Goal: Task Accomplishment & Management: Manage account settings

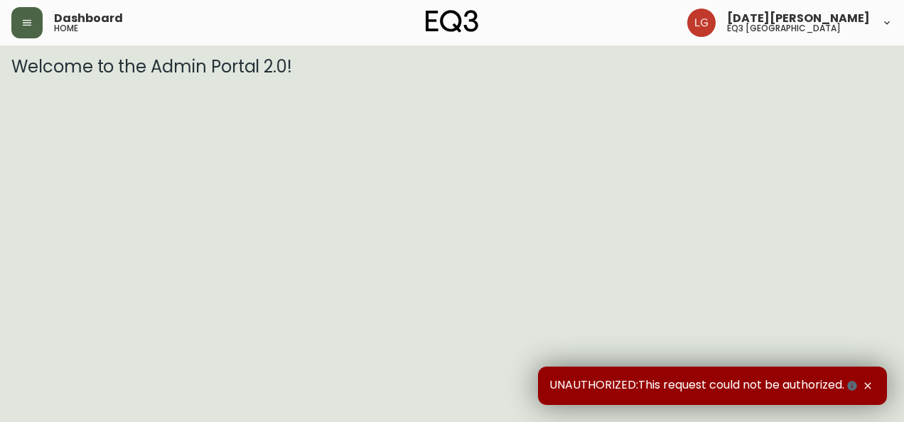
click at [26, 29] on button "button" at bounding box center [26, 22] width 31 height 31
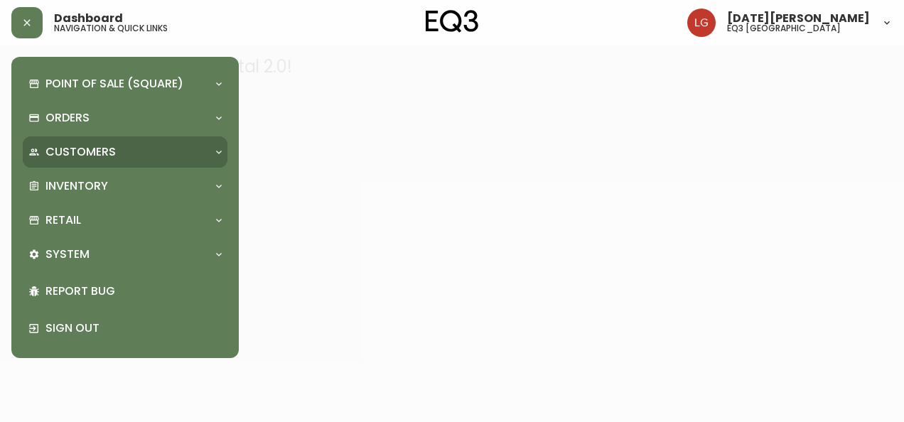
click at [109, 151] on p "Customers" at bounding box center [80, 152] width 70 height 16
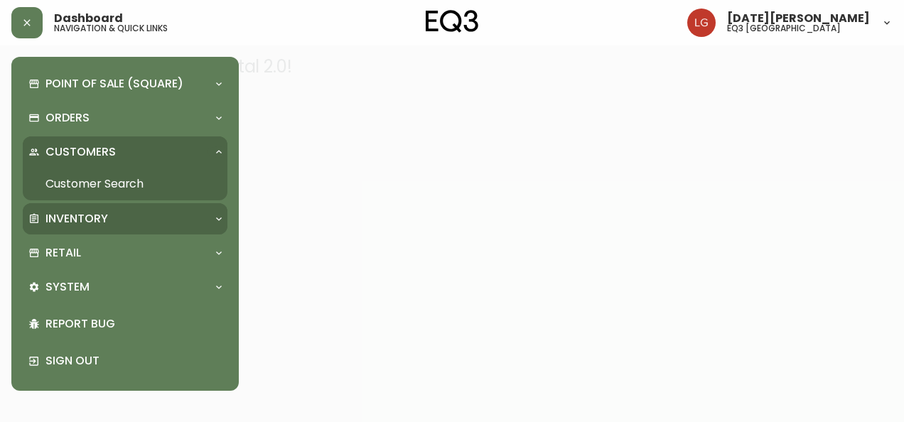
click at [114, 214] on div "Inventory" at bounding box center [117, 219] width 179 height 16
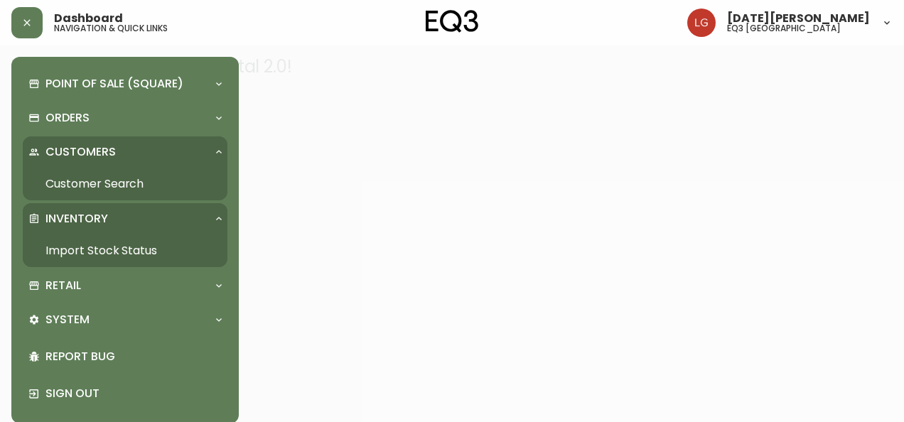
click at [109, 251] on link "Import Stock Status" at bounding box center [125, 251] width 205 height 33
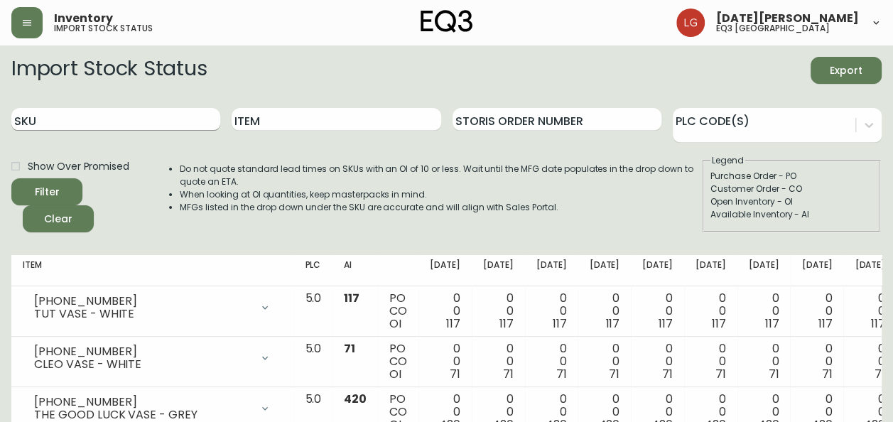
click at [121, 108] on input "SKU" at bounding box center [115, 119] width 209 height 23
paste input "[PHONE_NUMBER]"
type input "[PHONE_NUMBER]"
click at [11, 178] on button "Filter" at bounding box center [46, 191] width 71 height 27
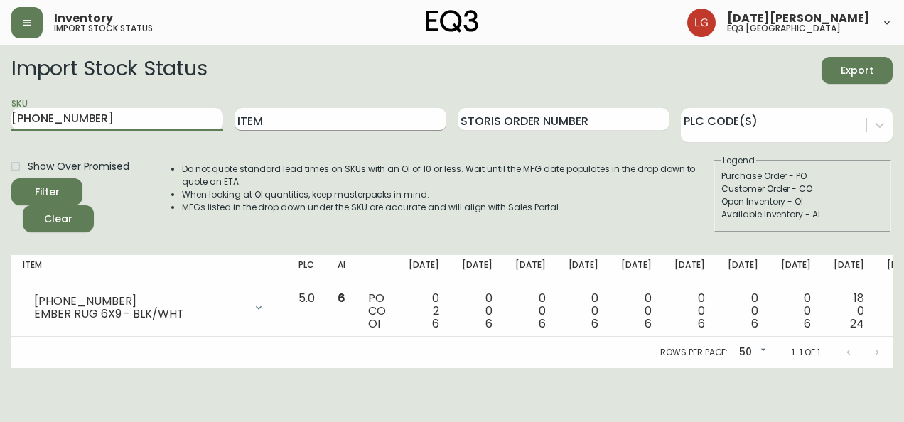
click at [301, 121] on input "Item" at bounding box center [341, 119] width 212 height 23
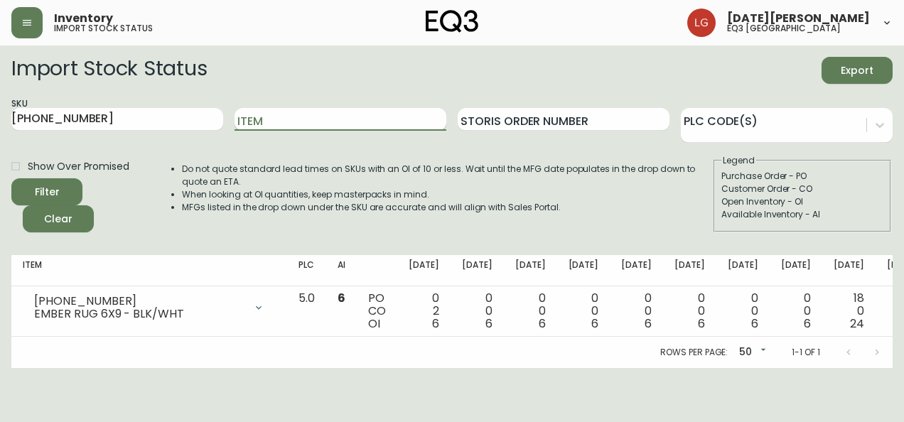
paste input "[PHONE_NUMBER]"
type input "[PHONE_NUMBER]"
drag, startPoint x: 355, startPoint y: 119, endPoint x: 0, endPoint y: 127, distance: 355.4
click at [0, 127] on html "Inventory import stock status [DATE][PERSON_NAME] eq3 [GEOGRAPHIC_DATA] Import …" at bounding box center [452, 184] width 904 height 368
drag, startPoint x: 146, startPoint y: 112, endPoint x: -3, endPoint y: 121, distance: 149.5
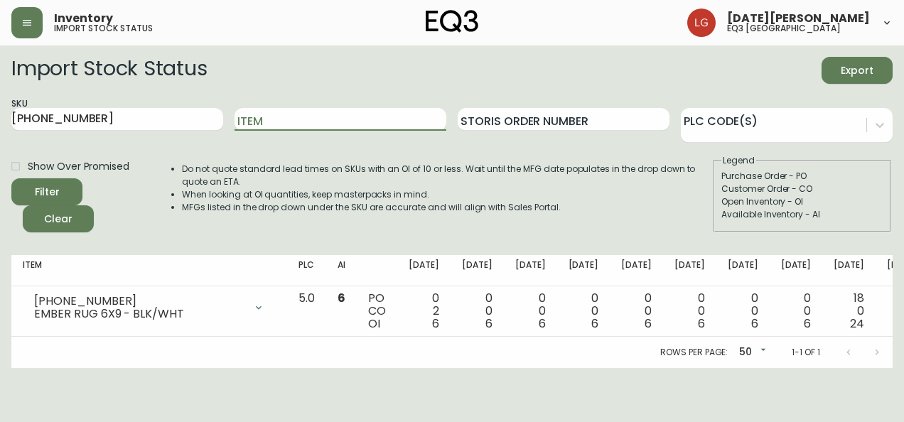
click at [0, 121] on html "Inventory import stock status [DATE][PERSON_NAME] eq3 [GEOGRAPHIC_DATA] Import …" at bounding box center [452, 184] width 904 height 368
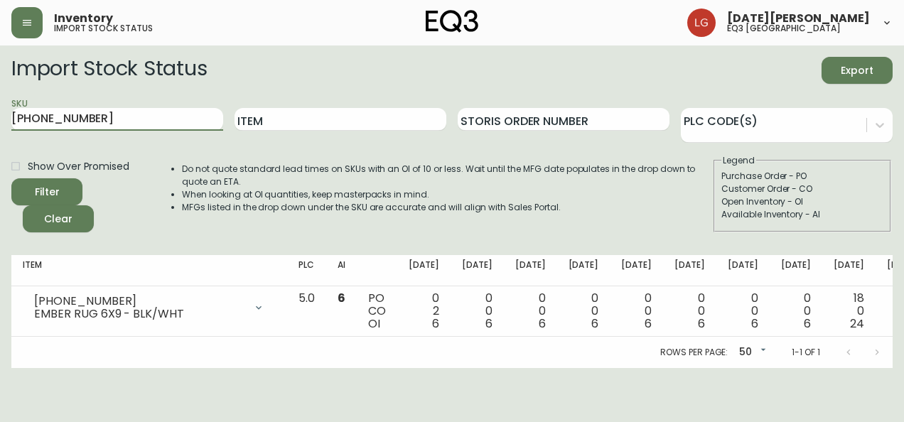
paste input "2"
type input "[PHONE_NUMBER]"
click at [11, 178] on button "Filter" at bounding box center [46, 191] width 71 height 27
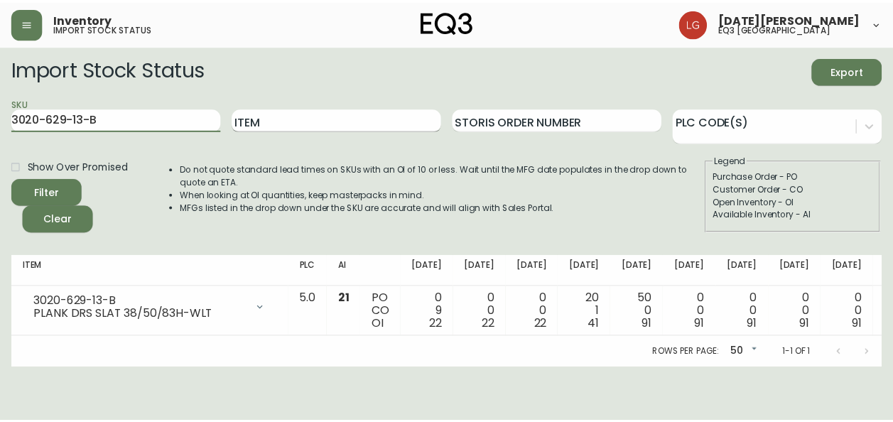
scroll to position [0, 1]
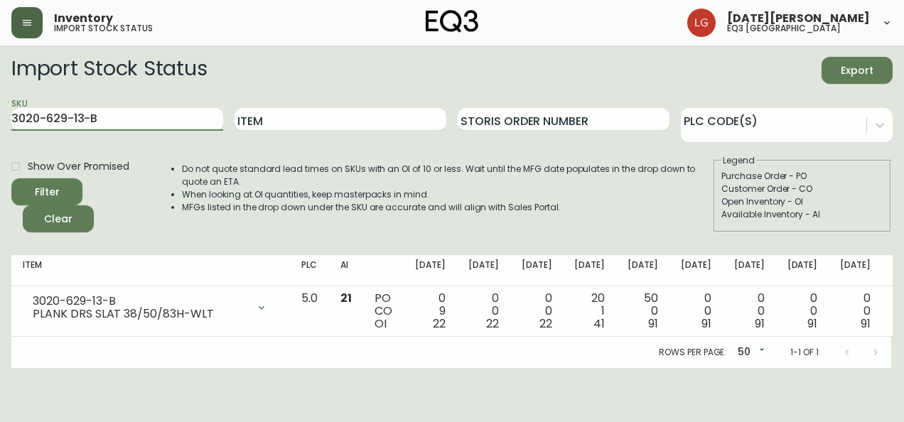
click at [26, 22] on icon "button" at bounding box center [27, 23] width 9 height 6
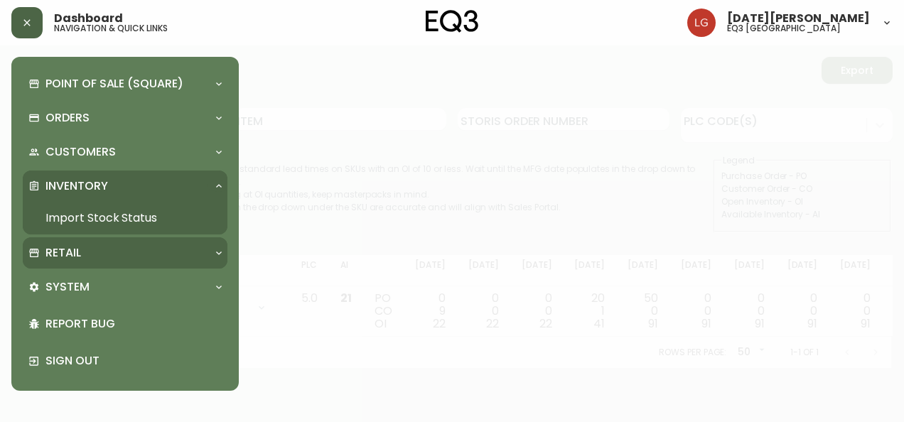
click at [90, 259] on div "Retail" at bounding box center [117, 253] width 179 height 16
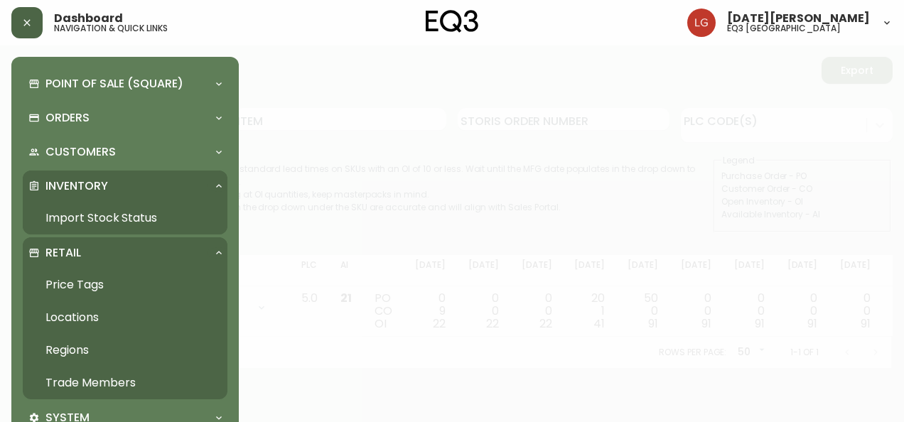
click at [91, 380] on link "Trade Members" at bounding box center [125, 383] width 205 height 33
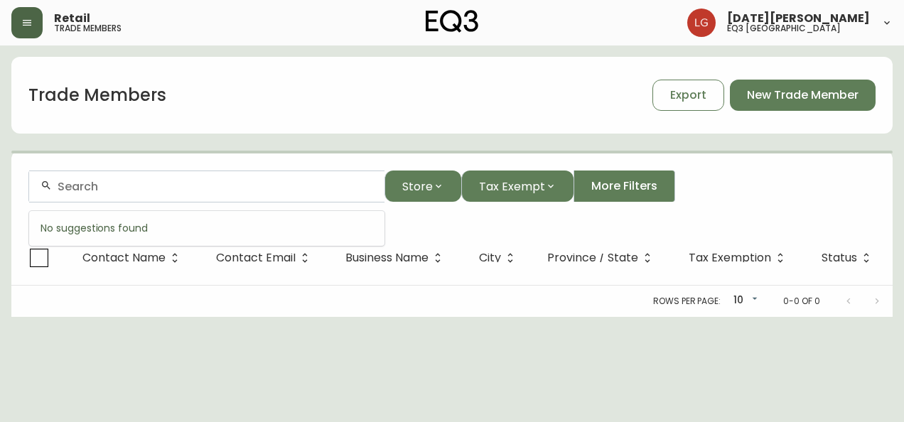
click at [144, 189] on input "text" at bounding box center [216, 187] width 316 height 14
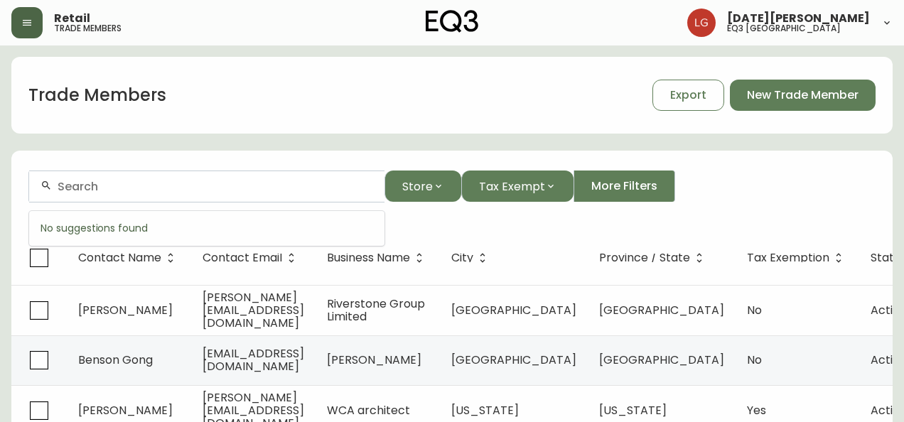
type input "f"
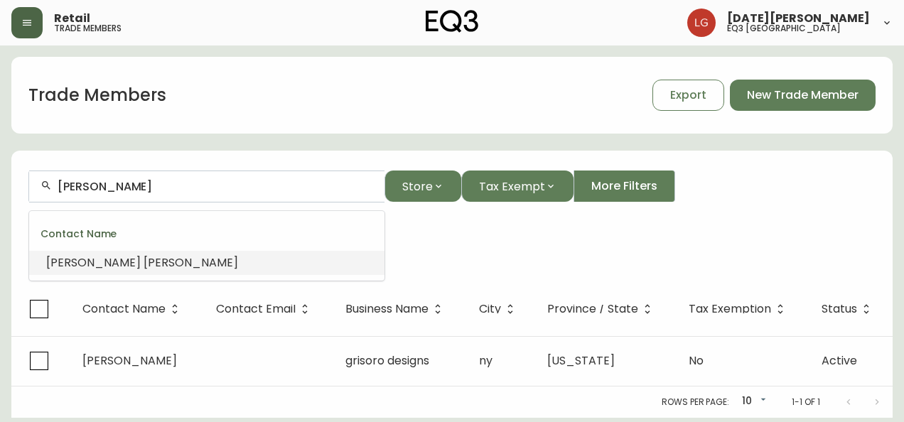
drag, startPoint x: 163, startPoint y: 183, endPoint x: 104, endPoint y: 172, distance: 59.4
click at [104, 172] on div "gabriela gargano" at bounding box center [206, 187] width 355 height 32
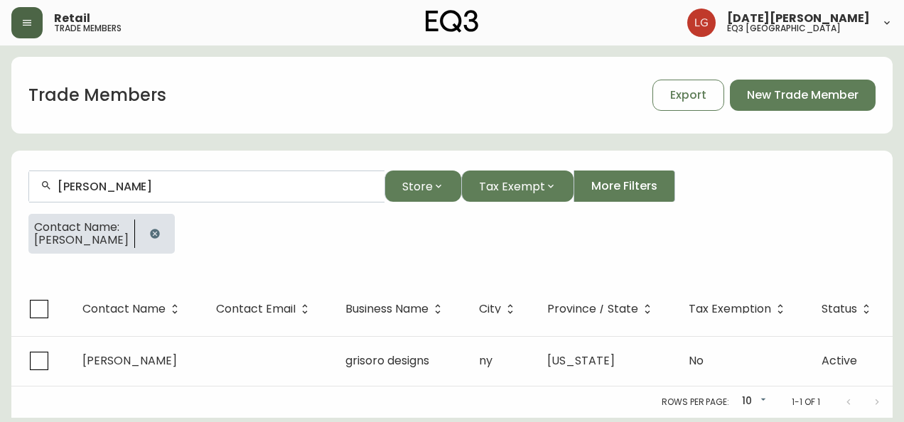
click at [161, 225] on button "button" at bounding box center [155, 234] width 28 height 28
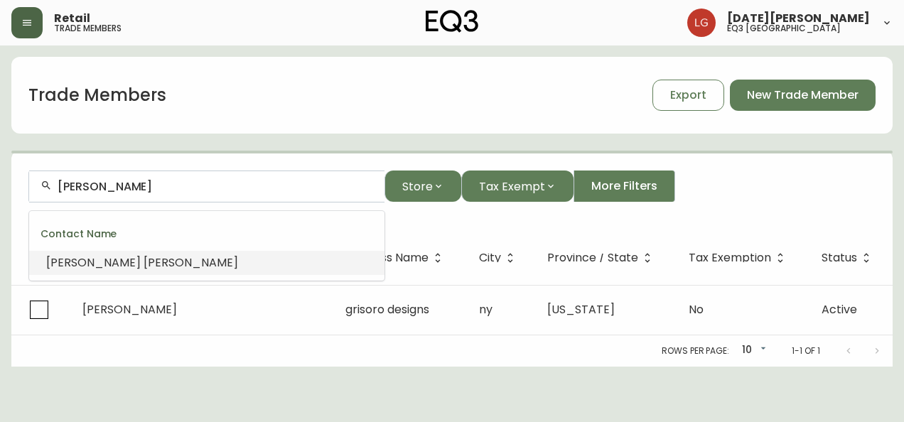
click at [139, 181] on input "gabriela gargano" at bounding box center [216, 187] width 316 height 14
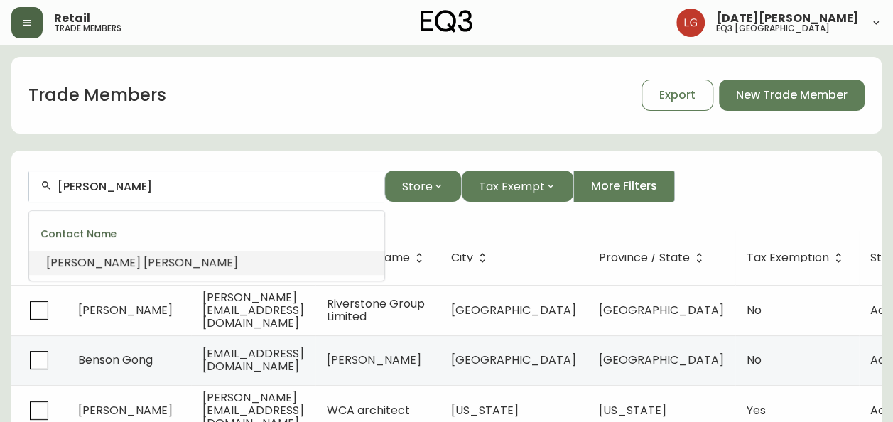
click at [138, 185] on input "gabriela gargano" at bounding box center [216, 187] width 316 height 14
click at [183, 185] on input "gabriela gargano" at bounding box center [216, 187] width 316 height 14
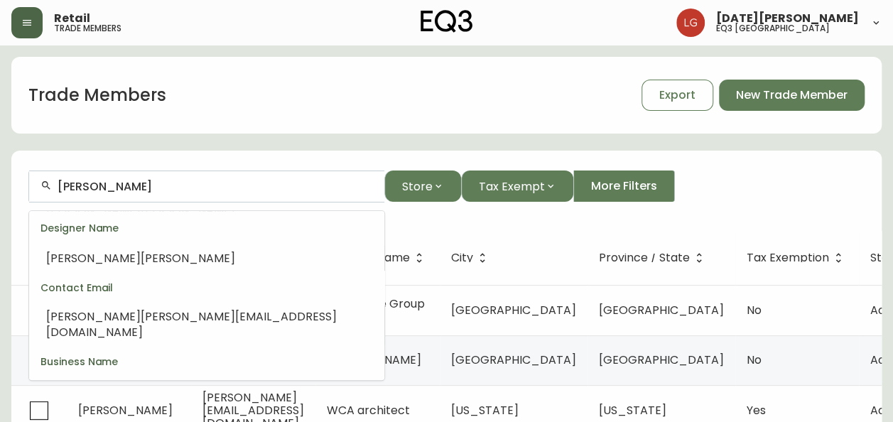
scroll to position [242, 0]
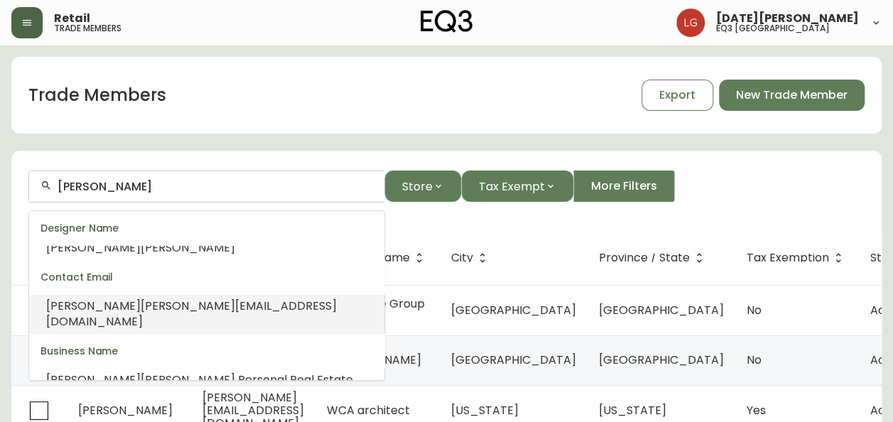
click at [138, 301] on span "martinez@oakwyn.com" at bounding box center [191, 314] width 291 height 32
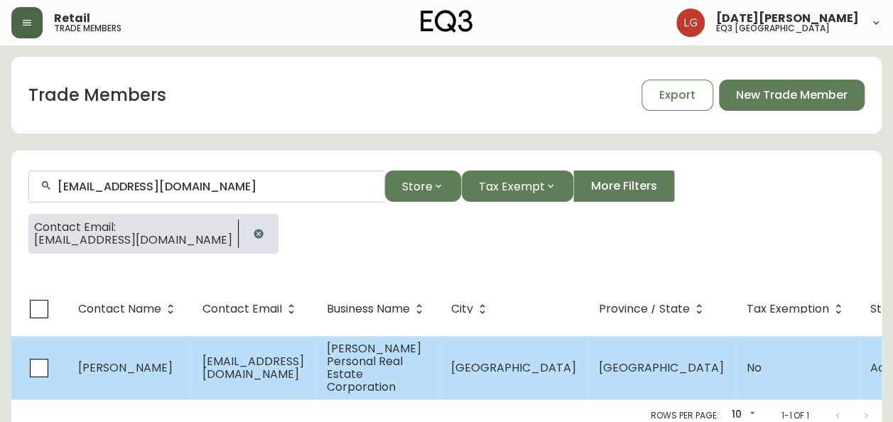
type input "gabrielamartinez@oakwyn.com"
click at [407, 348] on td "Gabriela Martinez Personal Real Estate Corporation" at bounding box center [378, 367] width 124 height 63
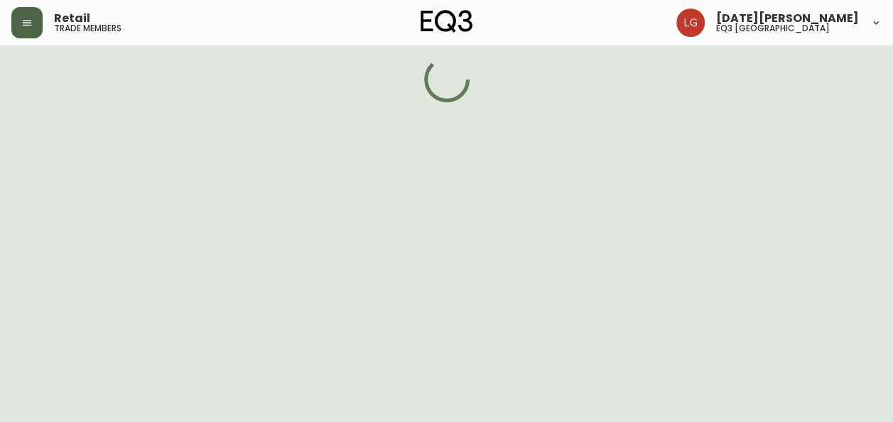
select select "BC"
select select "CA"
select select "CA_EN"
select select "Outreach from a Trade Rep"
select select "Real Estate Agent"
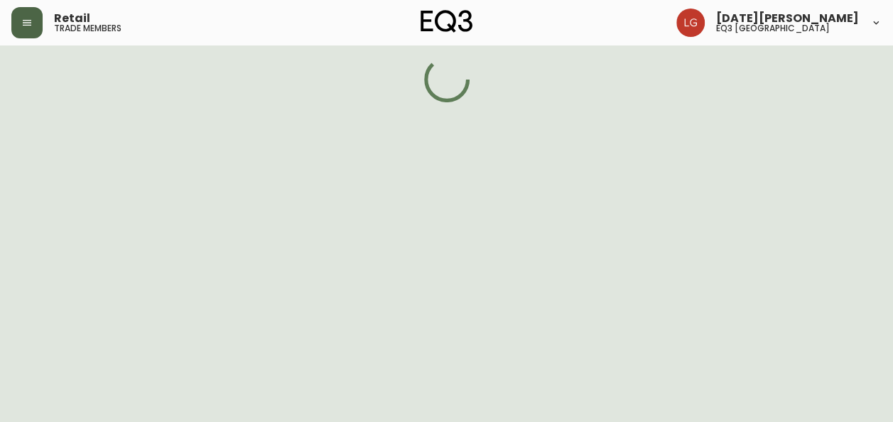
select select "false"
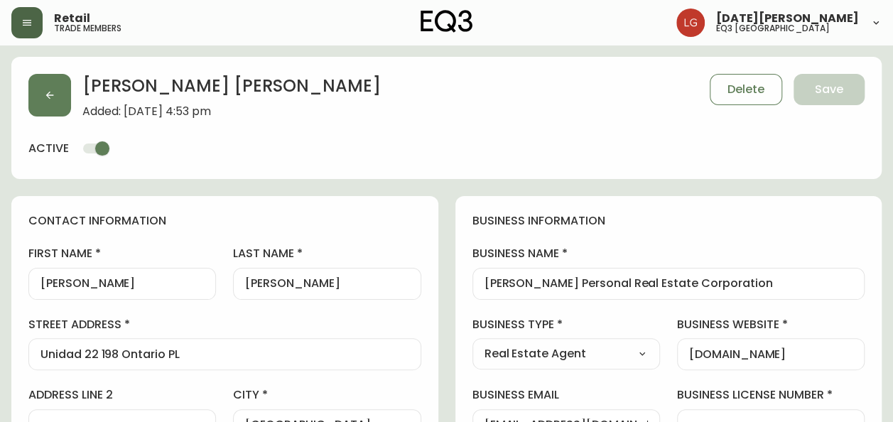
type input "EQ3 Vancouver"
select select "cjw10z96p001r6gs00juufhhe"
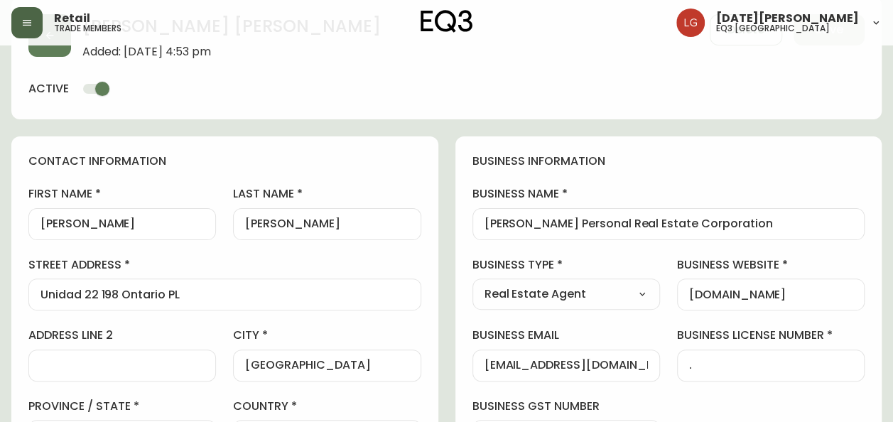
scroll to position [142, 0]
